Goal: Task Accomplishment & Management: Manage account settings

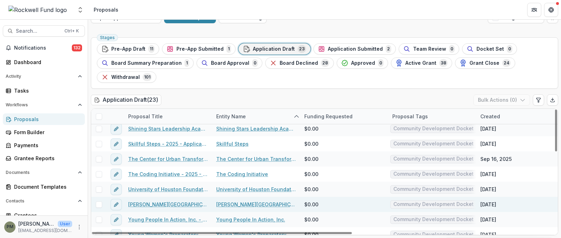
scroll to position [238, 0]
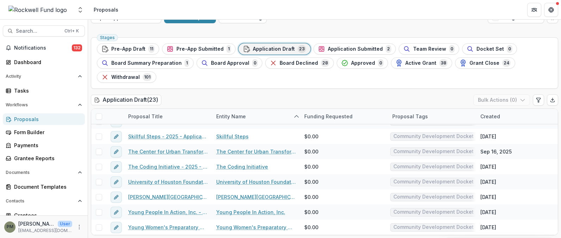
click at [151, 32] on div "Open Application New Proposal New Vetting Assigned to me Stages Pre-App Draft 1…" at bounding box center [324, 122] width 473 height 232
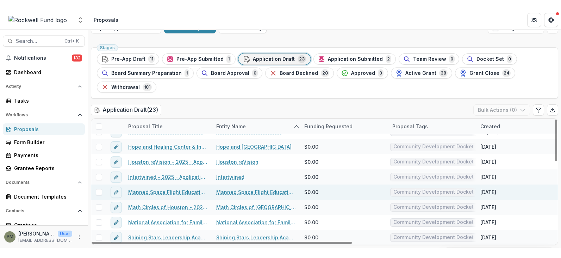
scroll to position [132, 0]
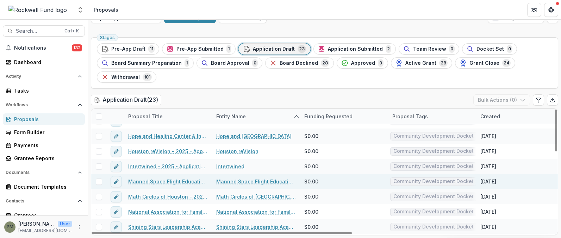
click at [236, 182] on link "Manned Space Flight Education Foundation Inc." at bounding box center [256, 181] width 80 height 7
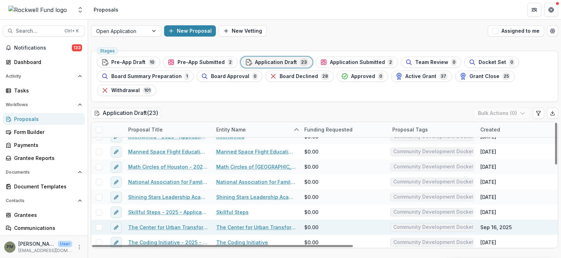
scroll to position [141, 0]
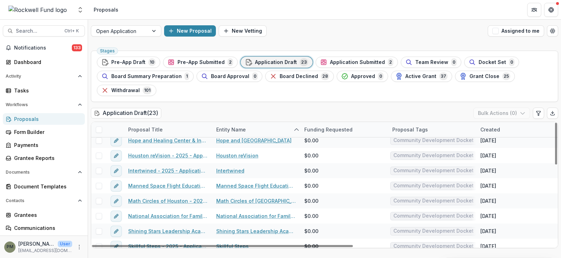
click at [144, 44] on div "Open Application New Proposal New Vetting Assigned to me Stages Pre-App Draft 1…" at bounding box center [324, 139] width 473 height 239
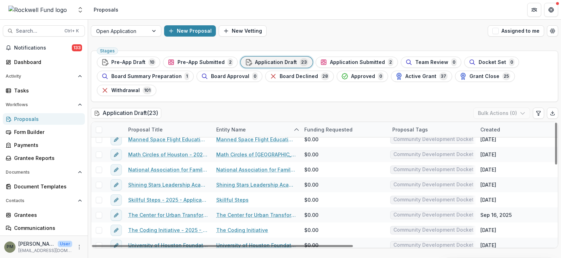
scroll to position [211, 0]
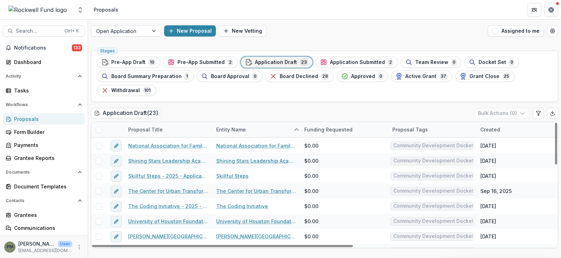
click at [136, 61] on span "Pre-App Draft" at bounding box center [128, 63] width 34 height 6
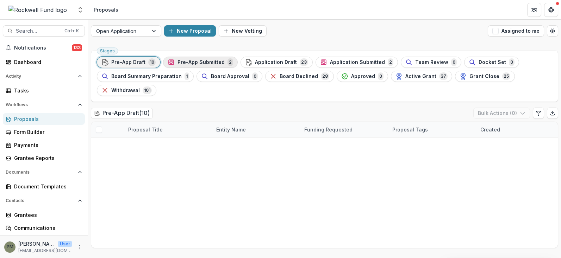
click at [202, 62] on span "Pre-App Submitted" at bounding box center [200, 63] width 47 height 6
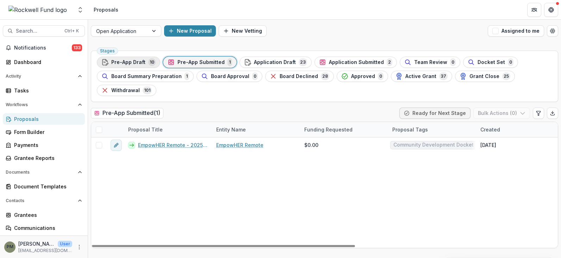
click at [145, 62] on div "Pre-App Draft 10" at bounding box center [128, 62] width 54 height 8
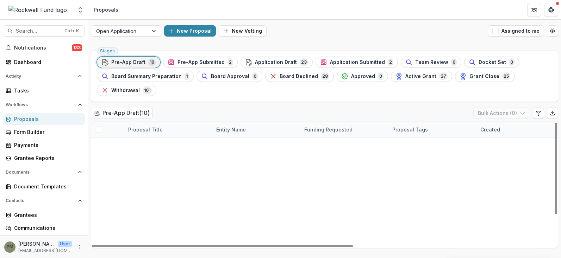
click at [226, 127] on div "Entity Name" at bounding box center [231, 129] width 38 height 7
click at [233, 166] on span "Sort Ascending" at bounding box center [232, 169] width 41 height 7
click at [190, 111] on div "Pre-App Draft ( 10 ) Bulk Actions ( 0 )" at bounding box center [324, 115] width 467 height 14
click at [161, 102] on div "Stages Pre-App Draft 10 Pre-App Submitted 2 Application Draft 23 Application Su…" at bounding box center [324, 153] width 473 height 211
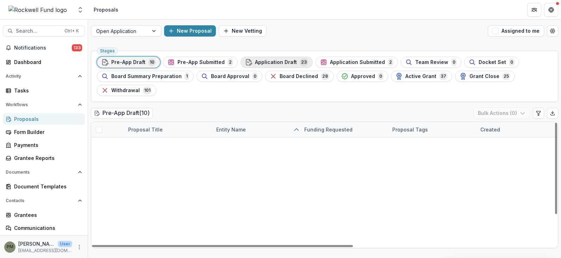
click at [256, 62] on span "Application Draft" at bounding box center [276, 63] width 42 height 6
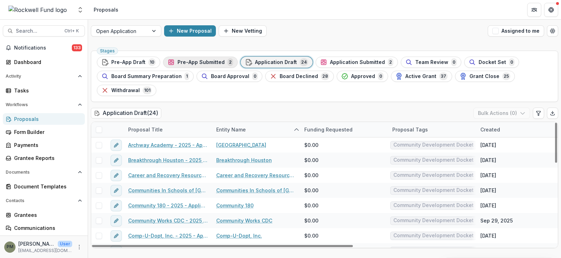
click at [210, 63] on span "Pre-App Submitted" at bounding box center [200, 63] width 47 height 6
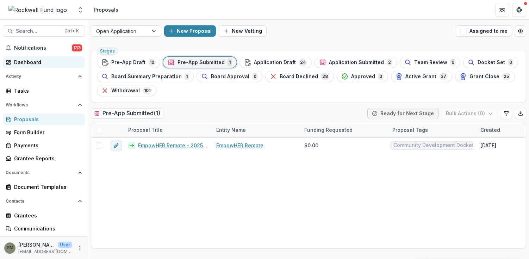
click at [27, 62] on div "Dashboard" at bounding box center [46, 61] width 65 height 7
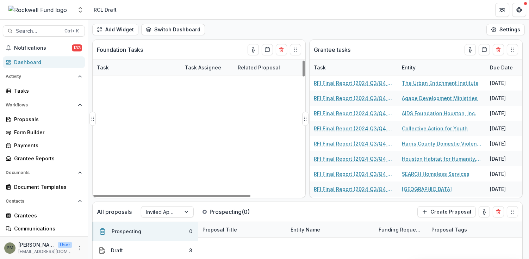
click at [100, 69] on div "Task" at bounding box center [103, 67] width 20 height 7
